Goal: Information Seeking & Learning: Check status

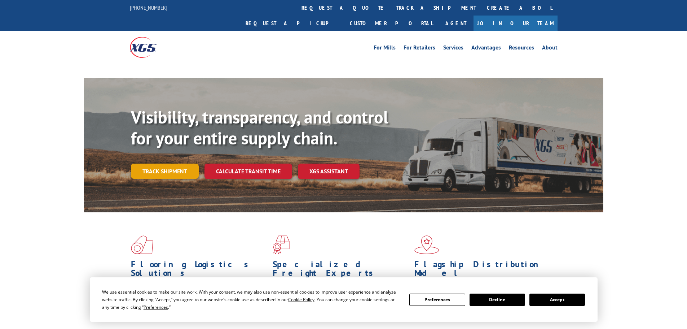
click at [150, 163] on link "Track shipment" at bounding box center [165, 170] width 68 height 15
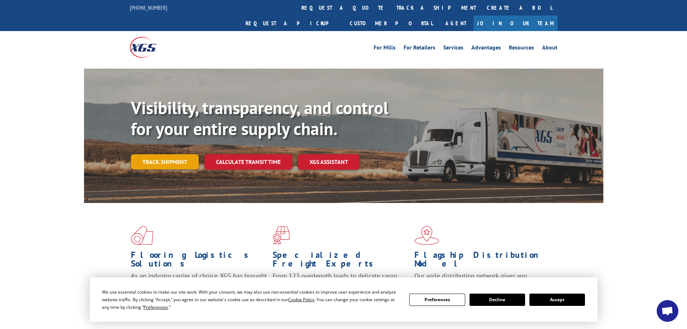
click at [185, 154] on link "Track shipment" at bounding box center [165, 161] width 68 height 15
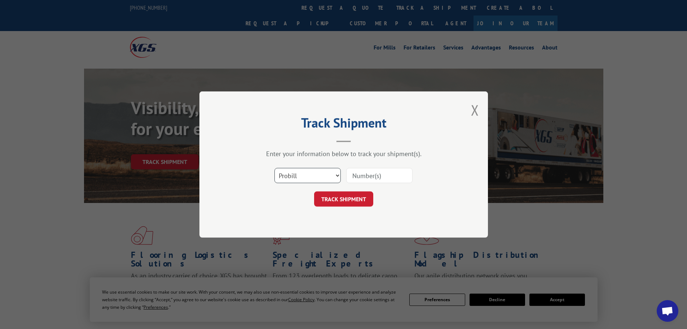
click at [283, 173] on select "Select category... Probill BOL PO" at bounding box center [308, 175] width 66 height 15
select select "bol"
click at [275, 168] on select "Select category... Probill BOL PO" at bounding box center [308, 175] width 66 height 15
click at [379, 171] on input at bounding box center [379, 175] width 66 height 15
paste input "5443211"
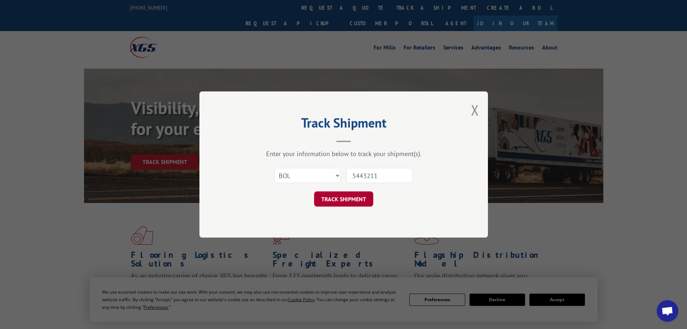
type input "5443211"
click at [358, 194] on button "TRACK SHIPMENT" at bounding box center [343, 198] width 59 height 15
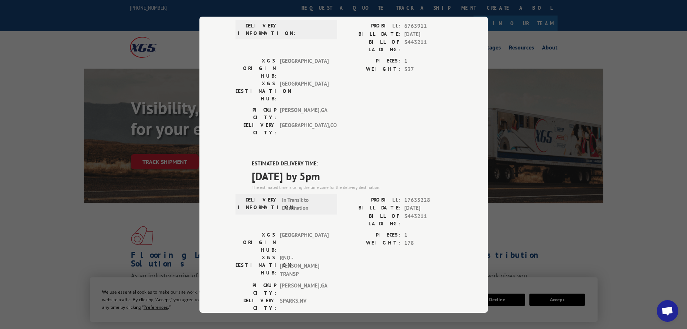
scroll to position [72, 0]
